Goal: Information Seeking & Learning: Learn about a topic

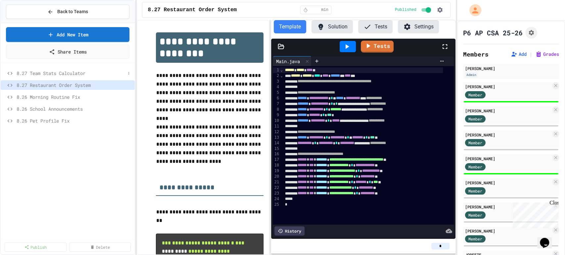
click at [95, 68] on div "8.27 Team Stats Calculator" at bounding box center [68, 73] width 134 height 10
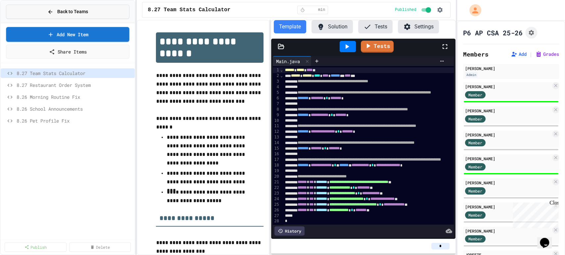
click at [79, 7] on button "Back to Teams" at bounding box center [67, 12] width 123 height 14
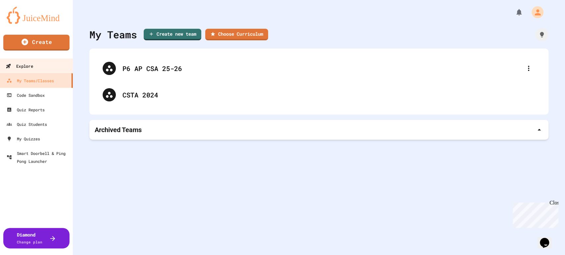
click at [32, 64] on div "Explore" at bounding box center [19, 66] width 27 height 8
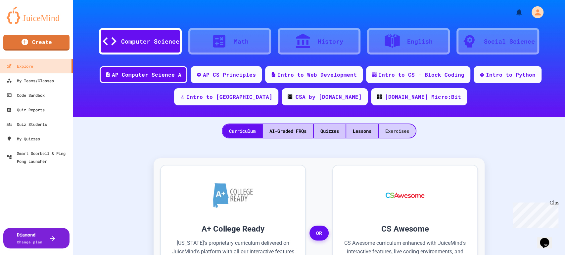
click at [390, 130] on div "Exercises" at bounding box center [396, 131] width 37 height 14
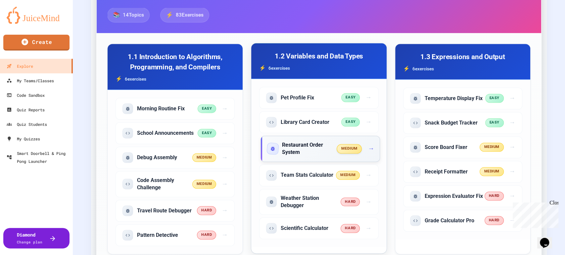
scroll to position [220, 0]
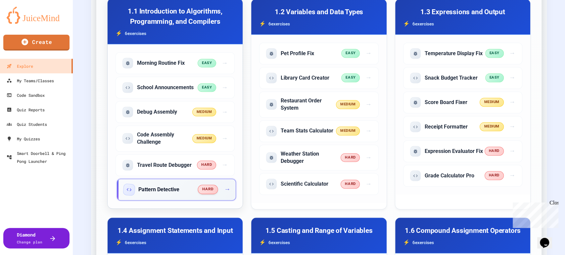
click at [179, 190] on h5 "Pattern Detective" at bounding box center [158, 189] width 41 height 7
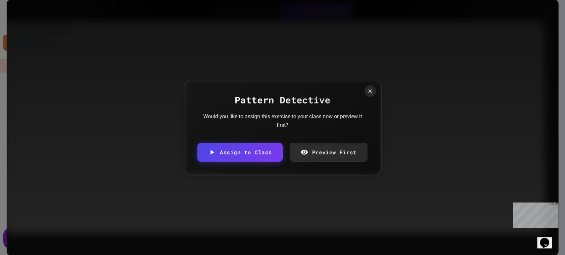
click at [318, 152] on link "Preview First" at bounding box center [327, 152] width 77 height 19
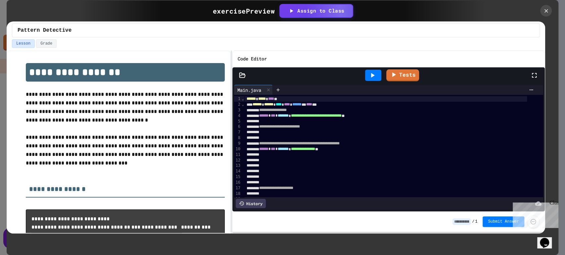
click at [555, 13] on div at bounding box center [521, 11] width 73 height 12
click at [545, 12] on icon at bounding box center [545, 10] width 7 height 7
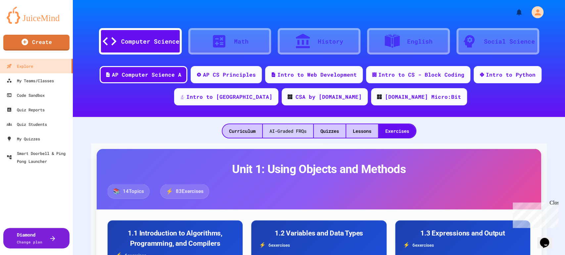
click at [282, 131] on div "AI-Graded FRQs" at bounding box center [288, 131] width 50 height 14
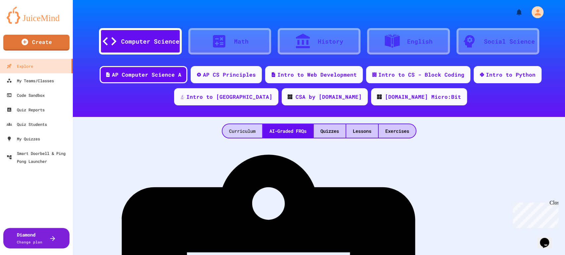
click at [242, 129] on div "Curriculum" at bounding box center [242, 131] width 40 height 14
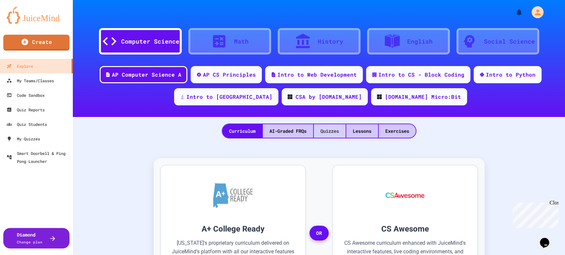
click at [334, 135] on div "Quizzes" at bounding box center [330, 131] width 32 height 14
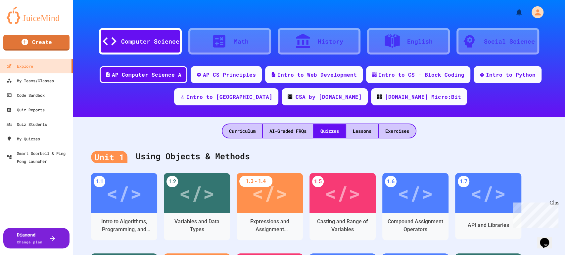
click at [119, 118] on div "Curriculum AI-Graded FRQs Quizzes Lessons Exercises" at bounding box center [319, 127] width 492 height 21
